Goal: Information Seeking & Learning: Understand process/instructions

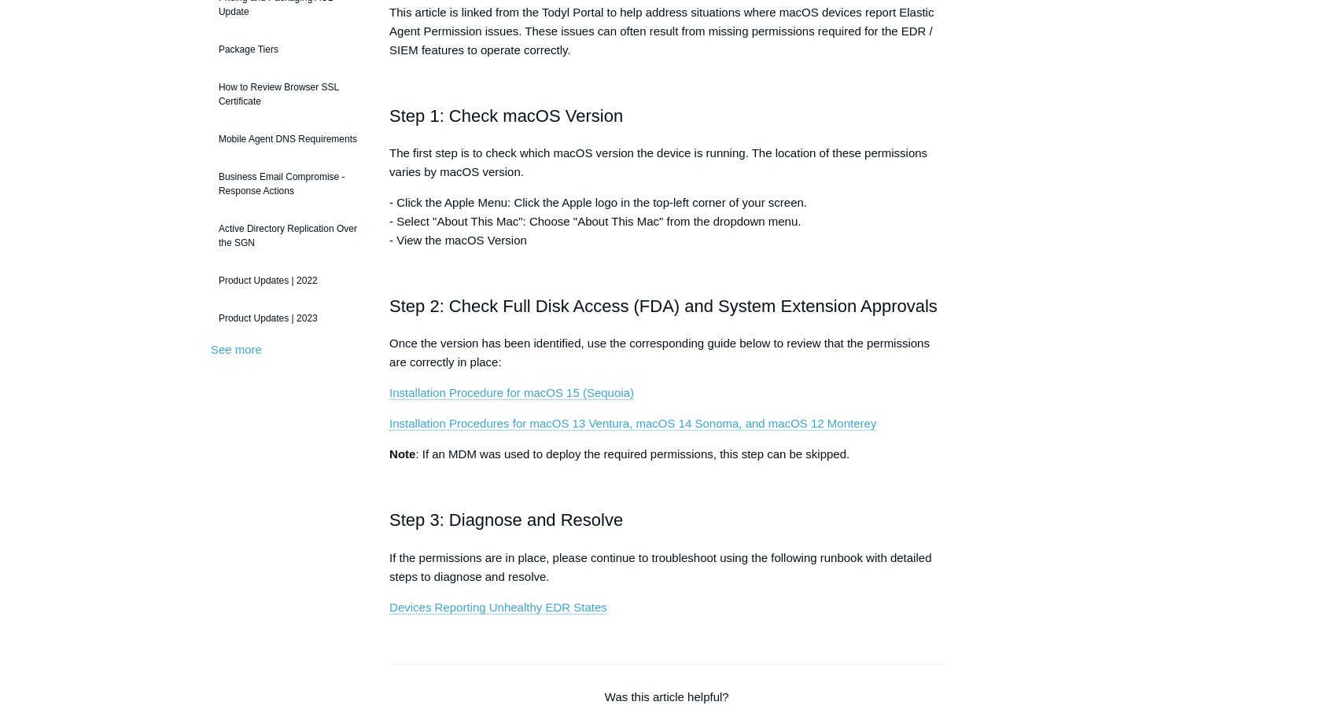
scroll to position [315, 0]
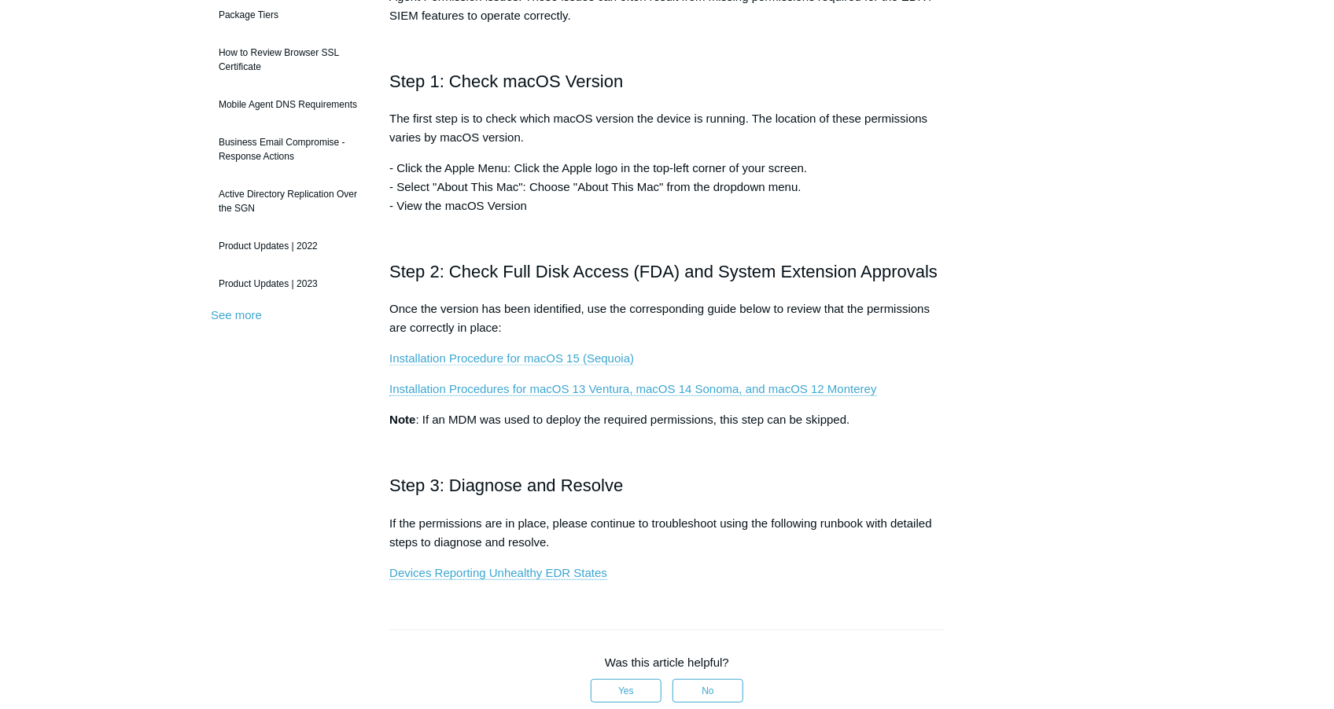
click at [532, 358] on link "Installation Procedure for macOS 15 (Sequoia)" at bounding box center [511, 358] width 245 height 14
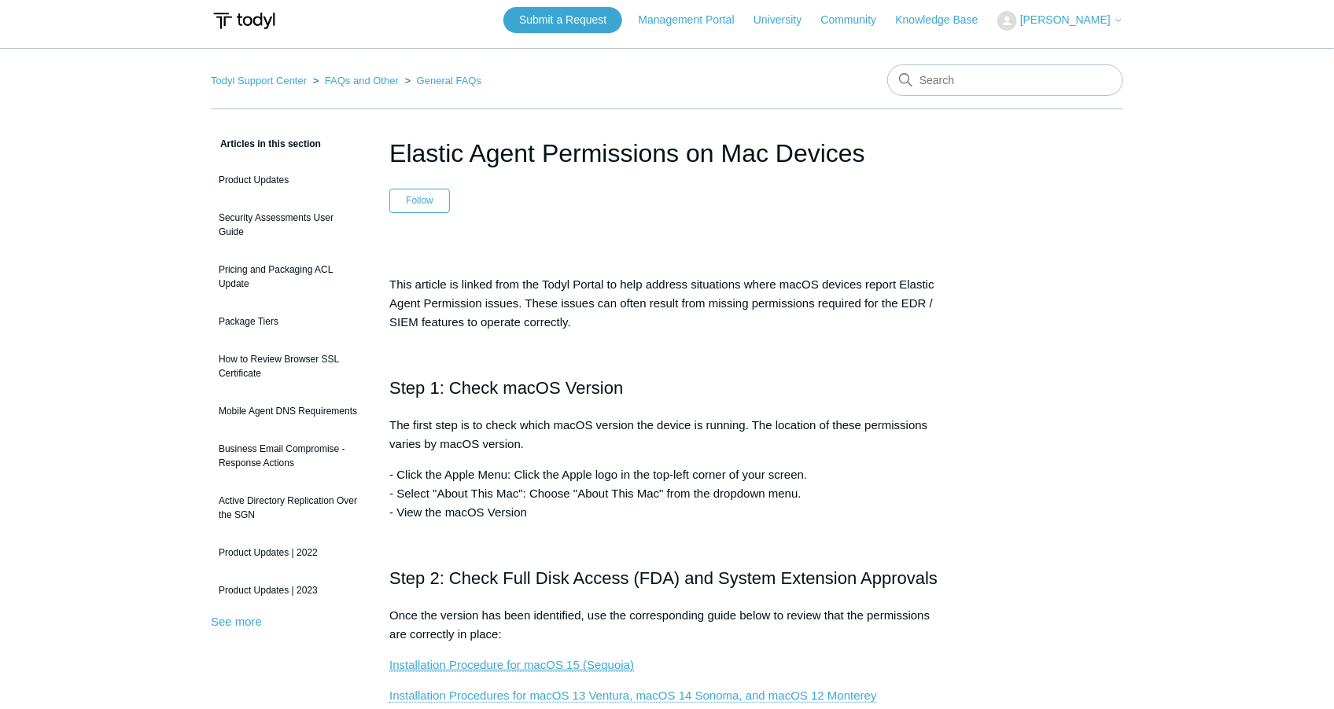
scroll to position [0, 0]
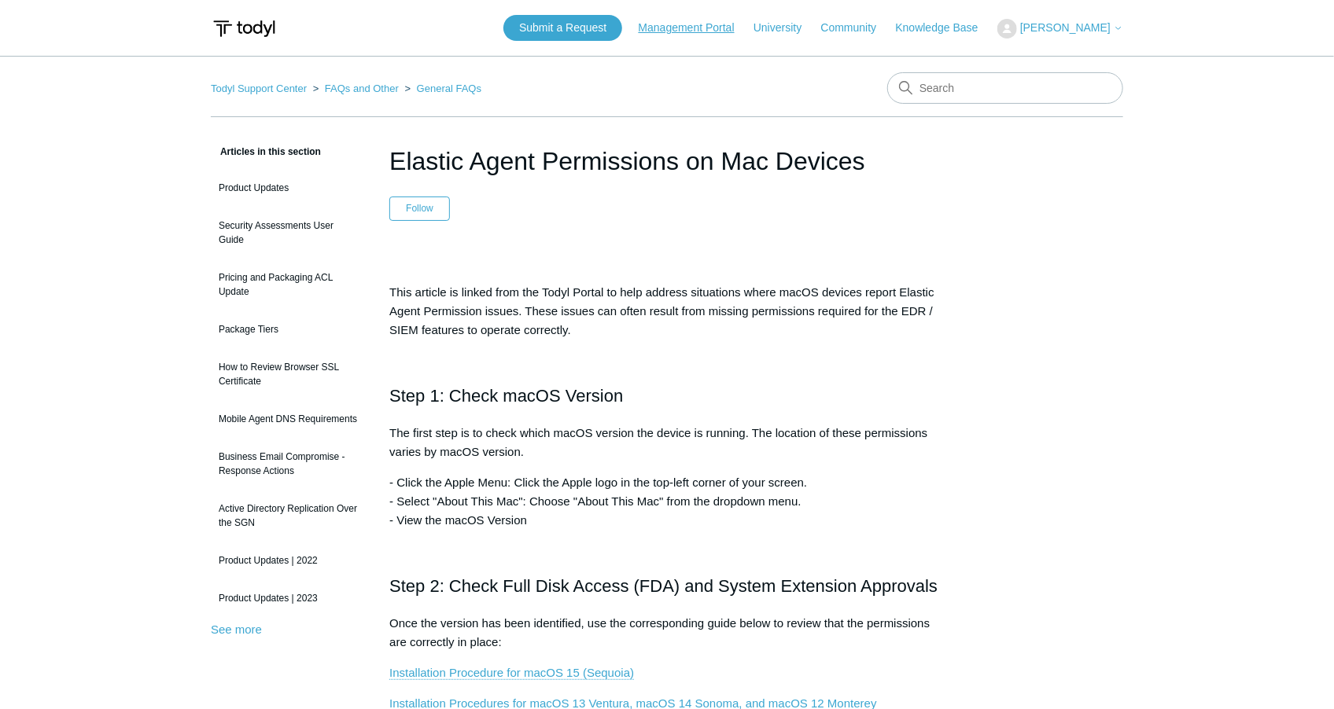
click at [750, 31] on link "Management Portal" at bounding box center [695, 28] width 112 height 17
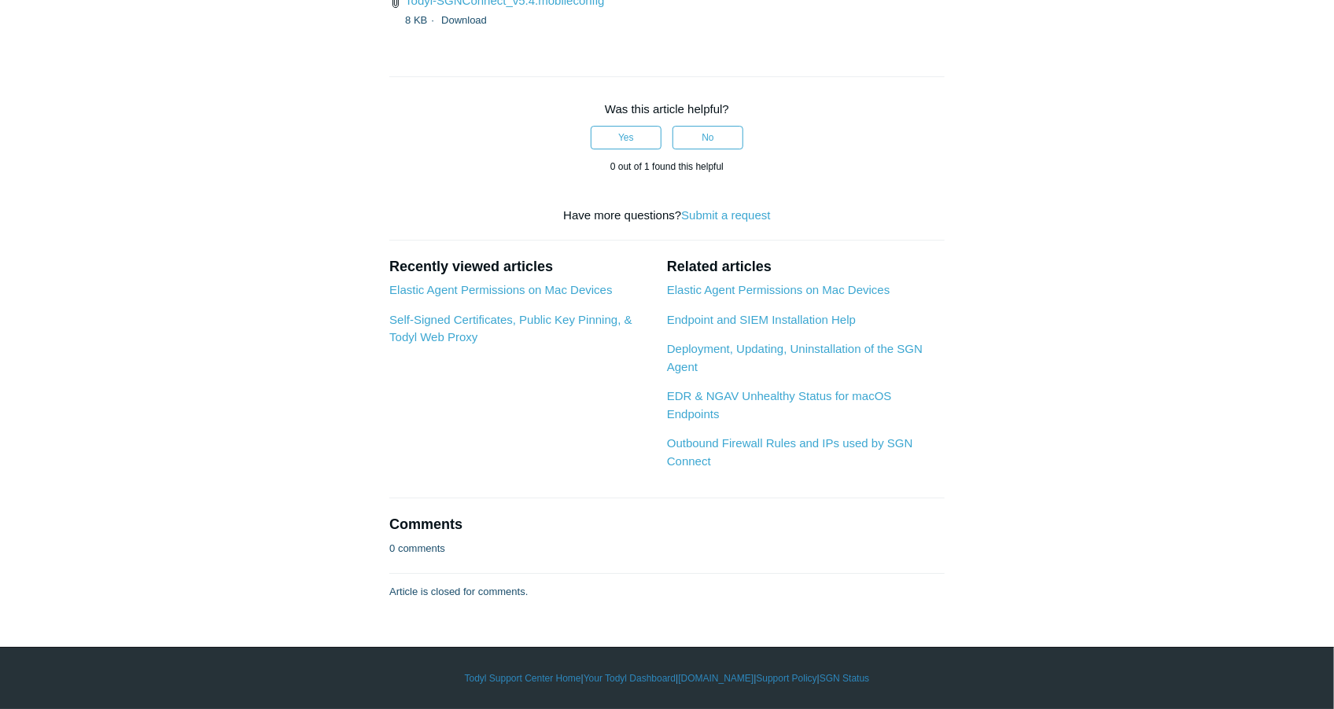
scroll to position [5347, 0]
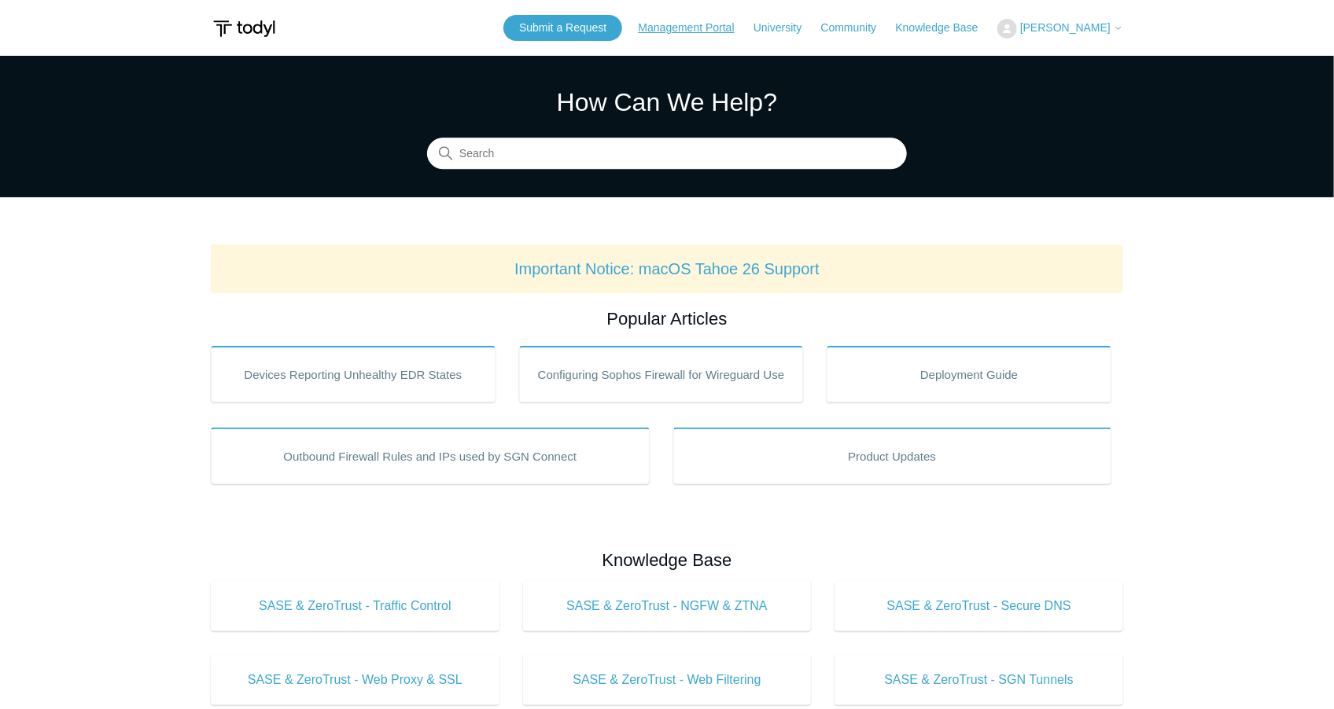
click at [750, 31] on link "Management Portal" at bounding box center [695, 28] width 112 height 17
